Goal: Information Seeking & Learning: Learn about a topic

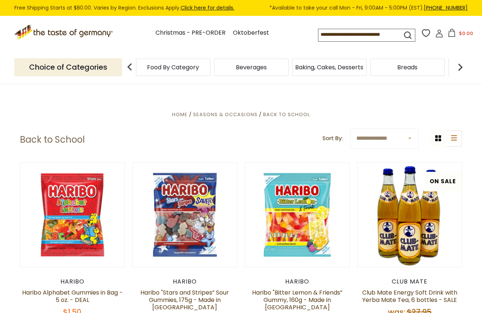
scroll to position [124, 0]
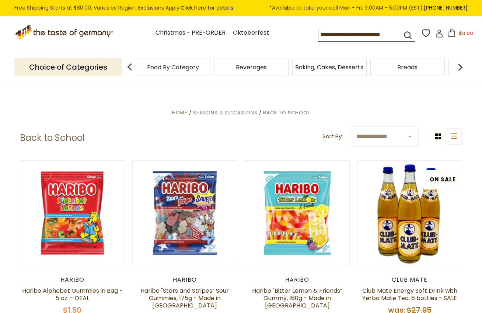
click at [228, 113] on span "Seasons & Occasions" at bounding box center [225, 112] width 64 height 7
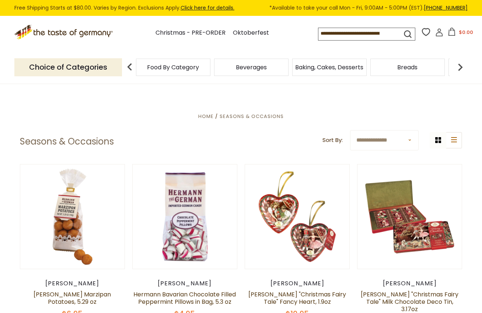
click at [129, 66] on img at bounding box center [129, 67] width 15 height 15
click at [181, 31] on link "Christmas - PRE-ORDER" at bounding box center [190, 33] width 70 height 10
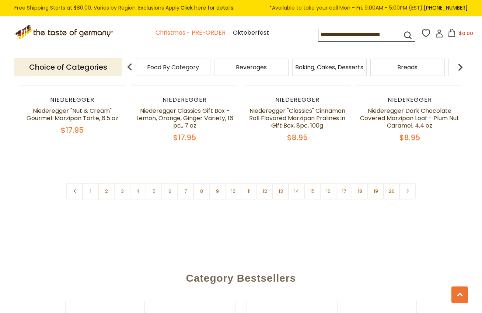
scroll to position [1776, 0]
click at [407, 189] on icon at bounding box center [407, 191] width 4 height 4
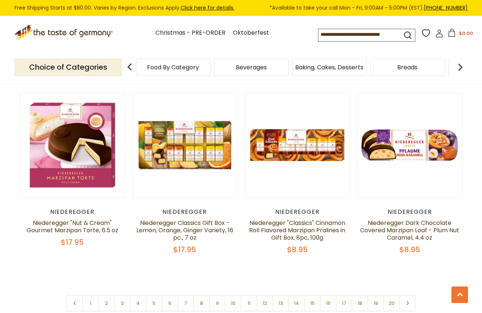
scroll to position [1664, 0]
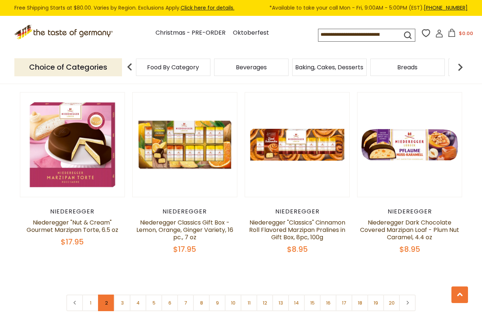
click at [106, 294] on link "2" at bounding box center [106, 302] width 17 height 17
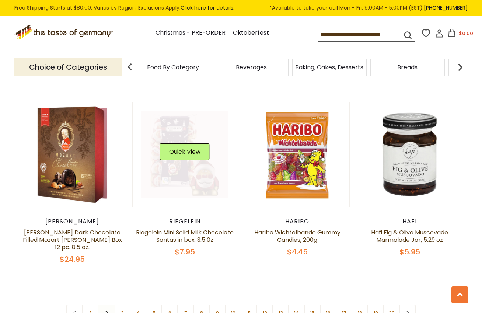
scroll to position [1661, 0]
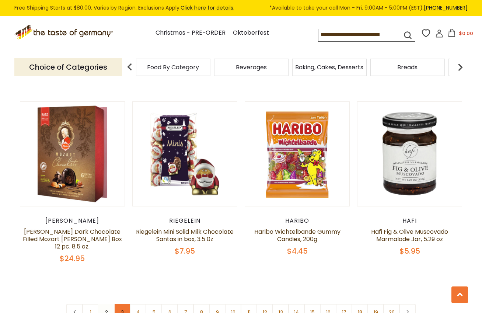
click at [121, 304] on link "3" at bounding box center [122, 312] width 17 height 17
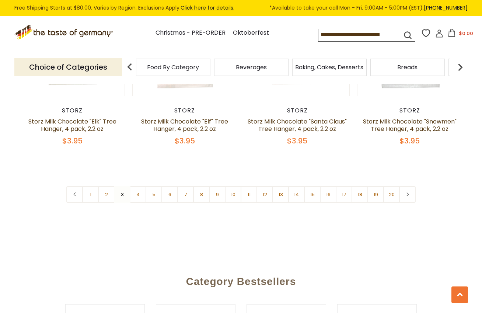
scroll to position [1751, 0]
click at [138, 189] on link "4" at bounding box center [138, 193] width 17 height 17
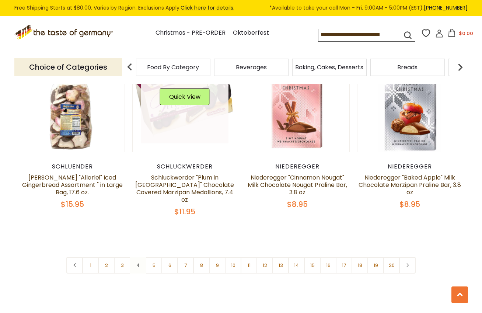
scroll to position [1702, 0]
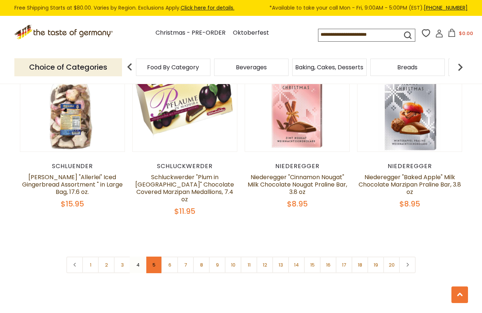
click at [154, 256] on link "5" at bounding box center [154, 264] width 17 height 17
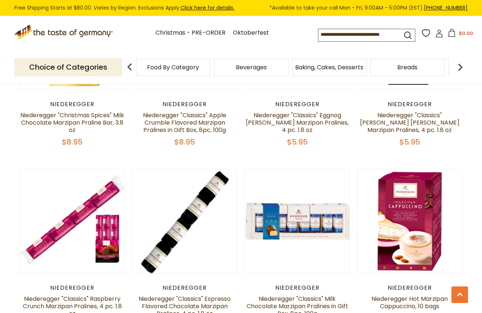
scroll to position [250, 0]
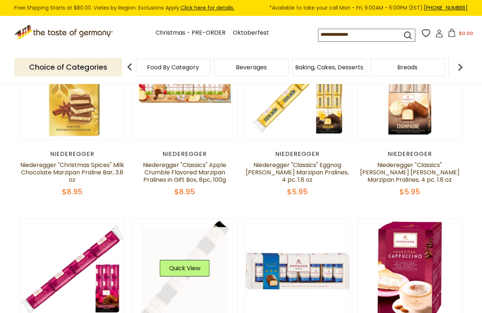
click at [154, 243] on link at bounding box center [185, 271] width 88 height 88
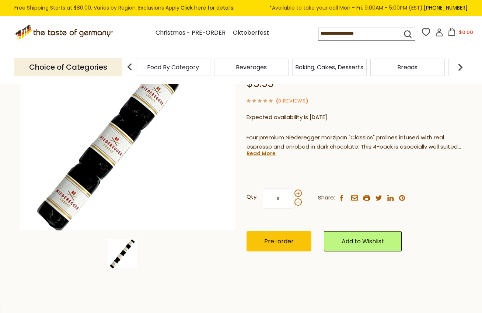
scroll to position [106, 0]
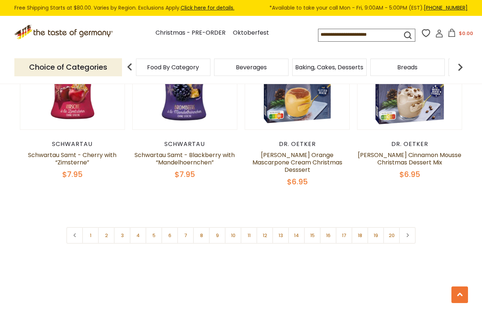
scroll to position [1731, 0]
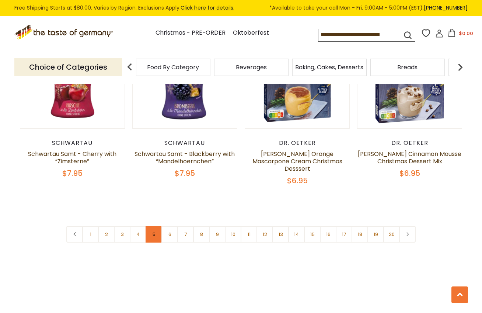
click at [154, 226] on link "5" at bounding box center [154, 234] width 17 height 17
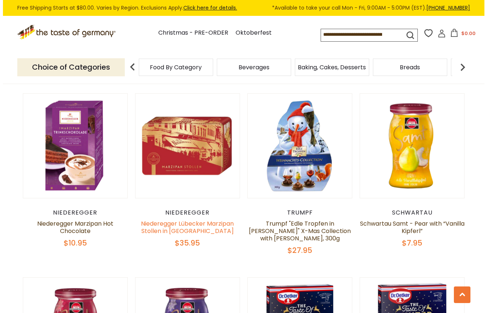
scroll to position [1477, 0]
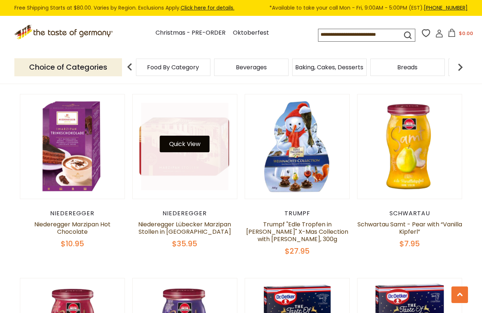
click at [187, 137] on button "Quick View" at bounding box center [185, 144] width 50 height 17
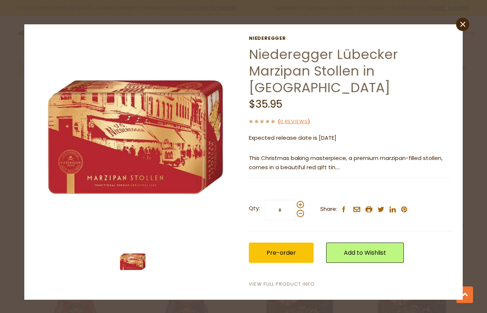
click at [283, 280] on link "View Full Product Info" at bounding box center [282, 284] width 66 height 8
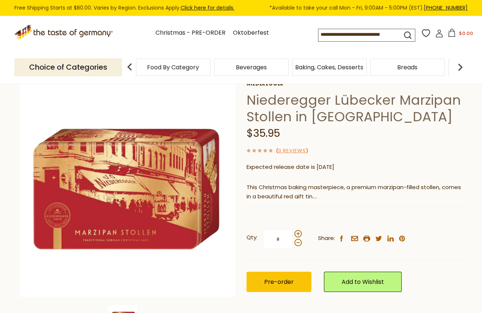
scroll to position [39, 0]
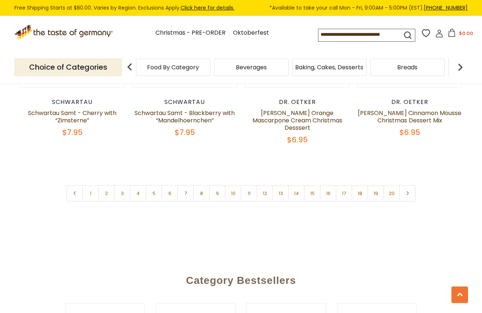
scroll to position [1772, 0]
click at [183, 185] on link "7" at bounding box center [185, 193] width 17 height 17
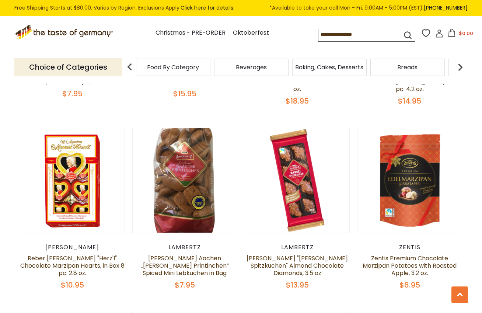
scroll to position [709, 0]
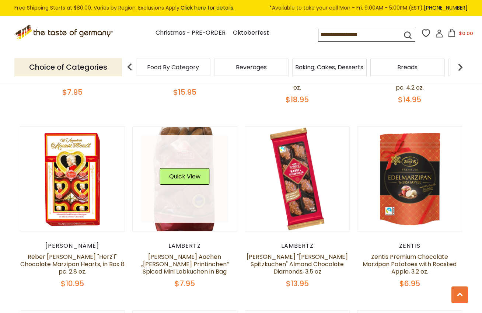
click at [183, 179] on link at bounding box center [185, 179] width 88 height 88
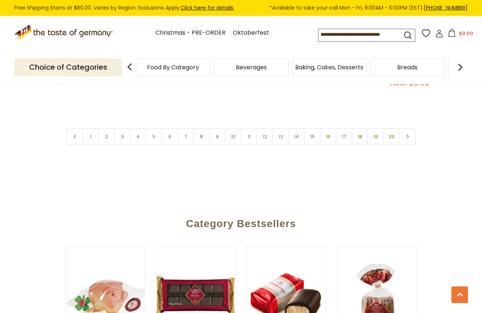
scroll to position [1831, 0]
click at [217, 128] on link "9" at bounding box center [217, 136] width 17 height 17
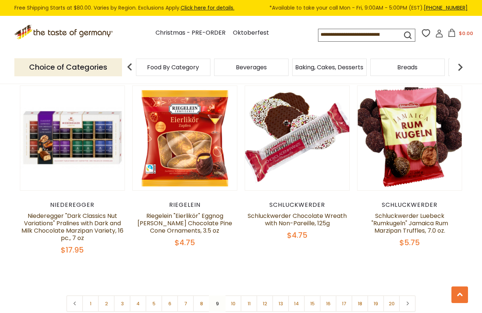
scroll to position [1696, 0]
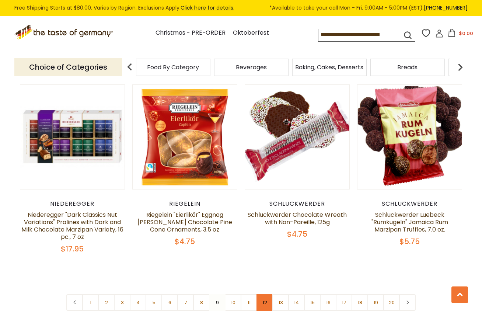
click at [268, 294] on link "12" at bounding box center [264, 302] width 17 height 17
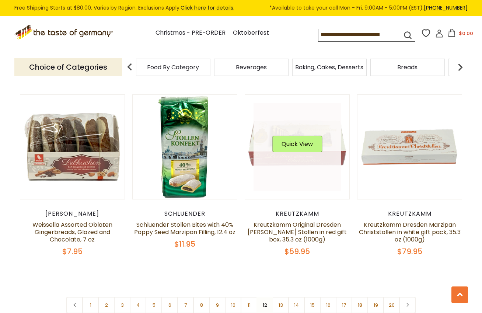
scroll to position [1662, 0]
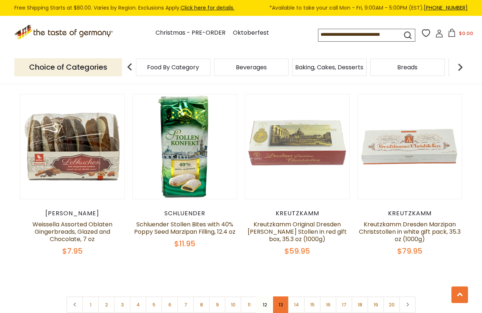
click at [284, 298] on link "13" at bounding box center [280, 304] width 17 height 17
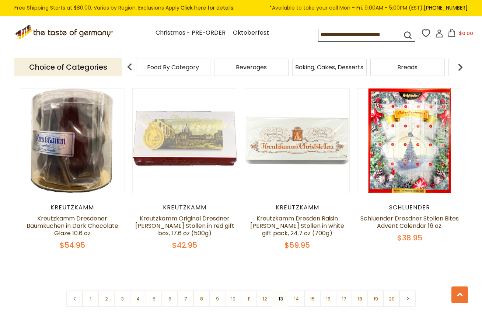
scroll to position [1686, 0]
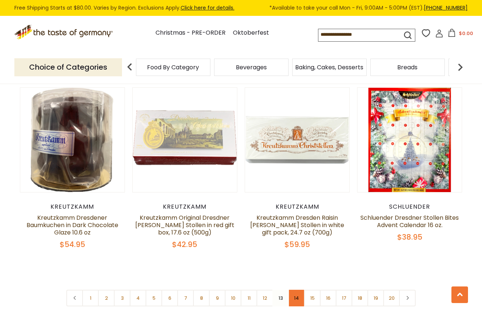
click at [298, 290] on link "14" at bounding box center [296, 298] width 17 height 17
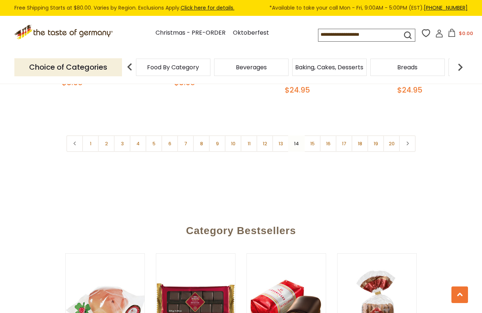
scroll to position [1822, 0]
click at [314, 136] on link "15" at bounding box center [312, 143] width 17 height 17
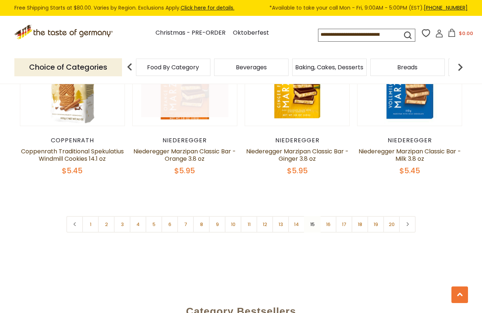
scroll to position [1751, 0]
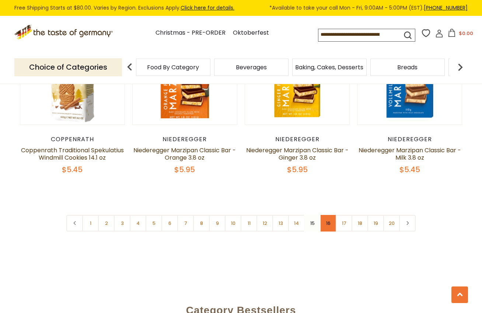
click at [328, 215] on link "16" at bounding box center [328, 223] width 17 height 17
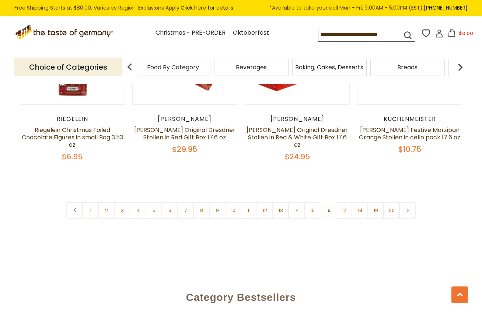
scroll to position [1739, 0]
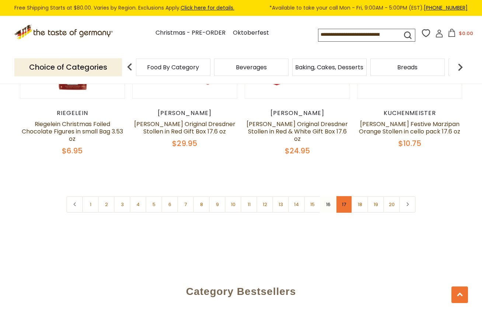
click at [342, 196] on link "17" at bounding box center [344, 204] width 17 height 17
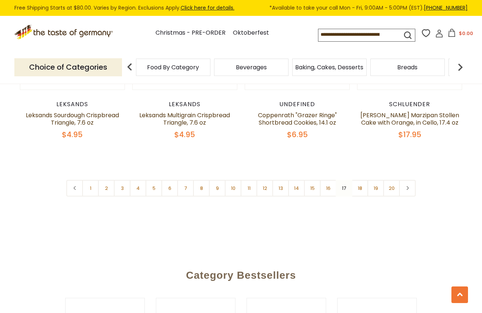
scroll to position [1750, 0]
click at [376, 179] on link "19" at bounding box center [375, 187] width 17 height 17
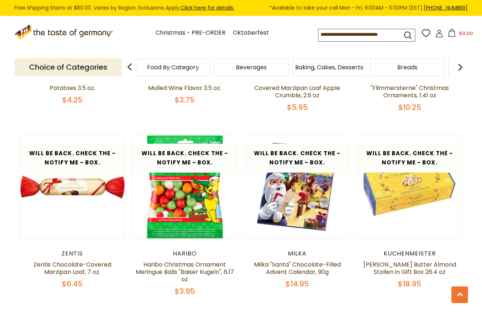
scroll to position [702, 0]
